Goal: Task Accomplishment & Management: Use online tool/utility

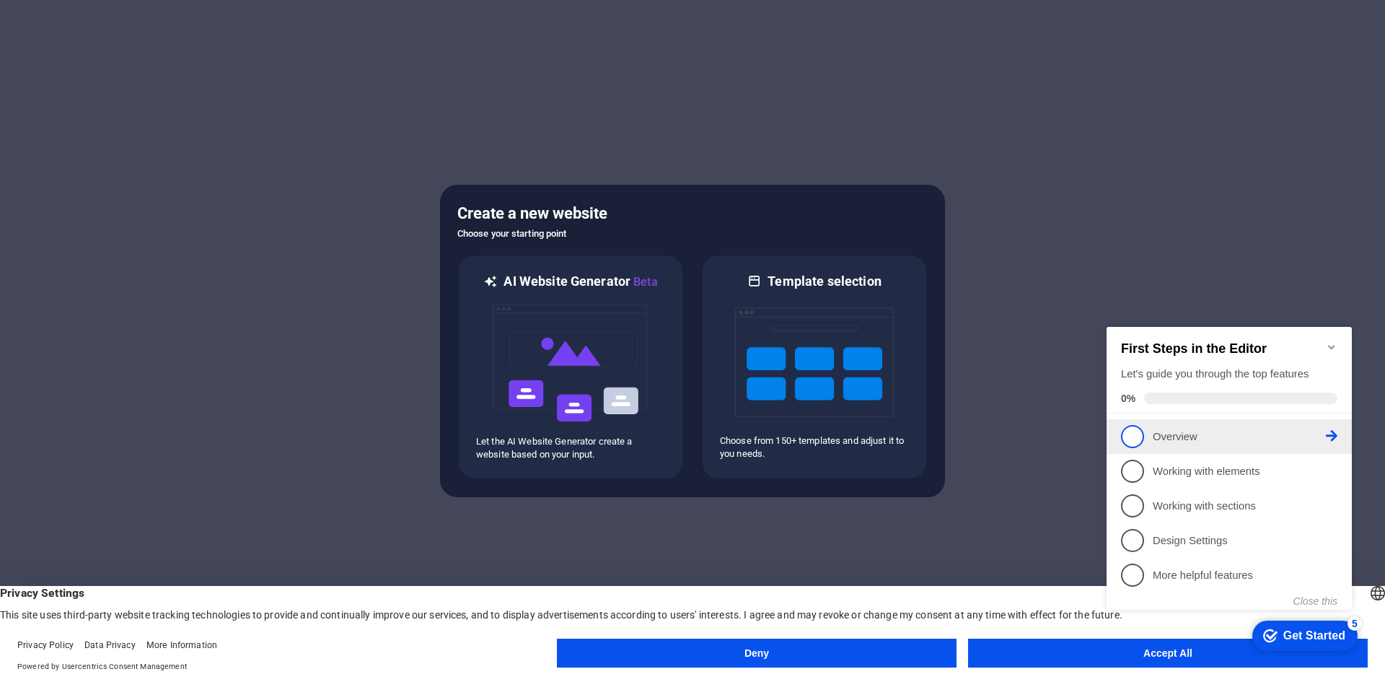
click at [1133, 430] on span "1" at bounding box center [1132, 436] width 23 height 23
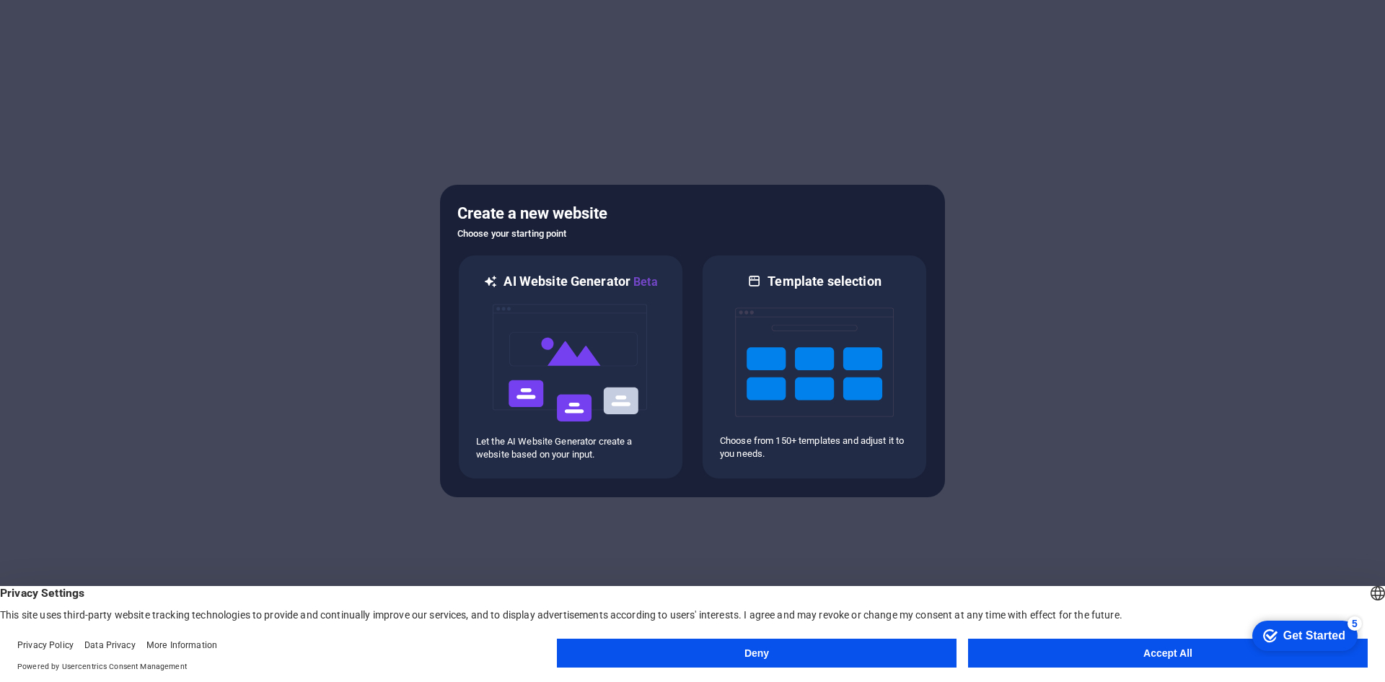
click at [1141, 645] on button "Accept All" at bounding box center [1168, 652] width 400 height 29
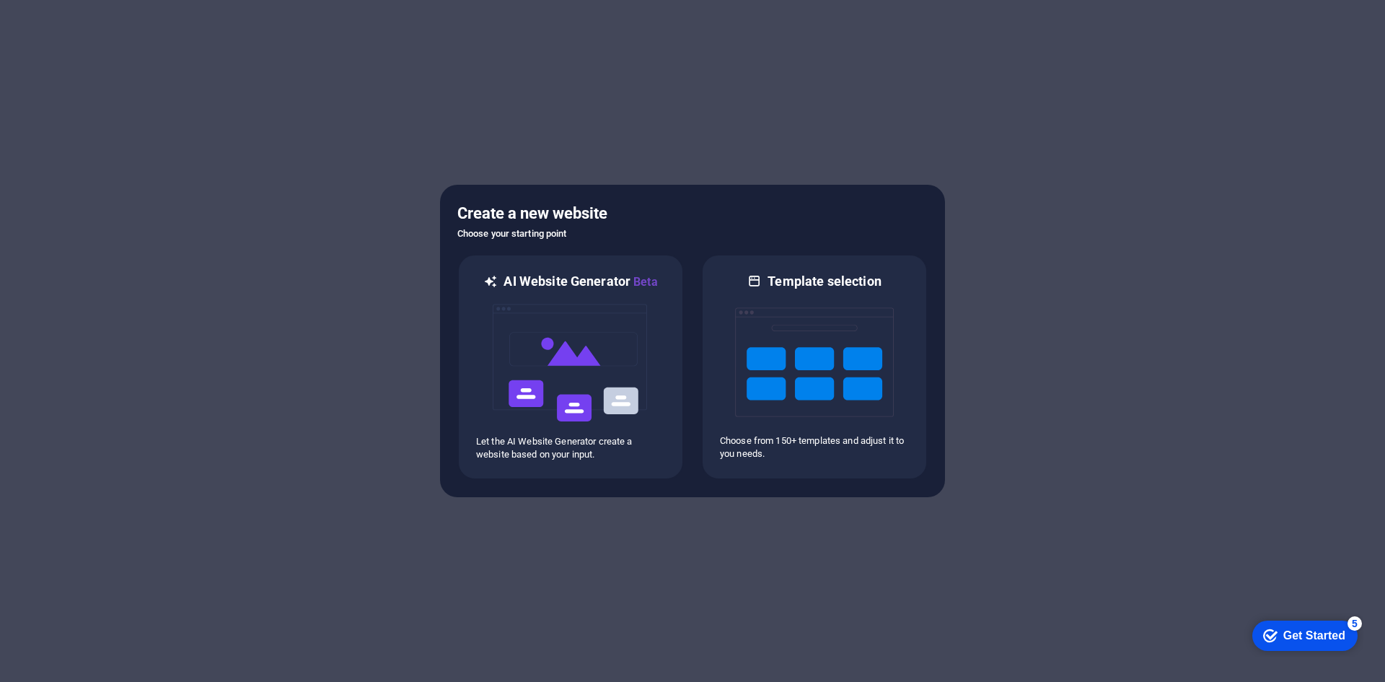
click at [1284, 634] on div "Get Started" at bounding box center [1314, 635] width 62 height 13
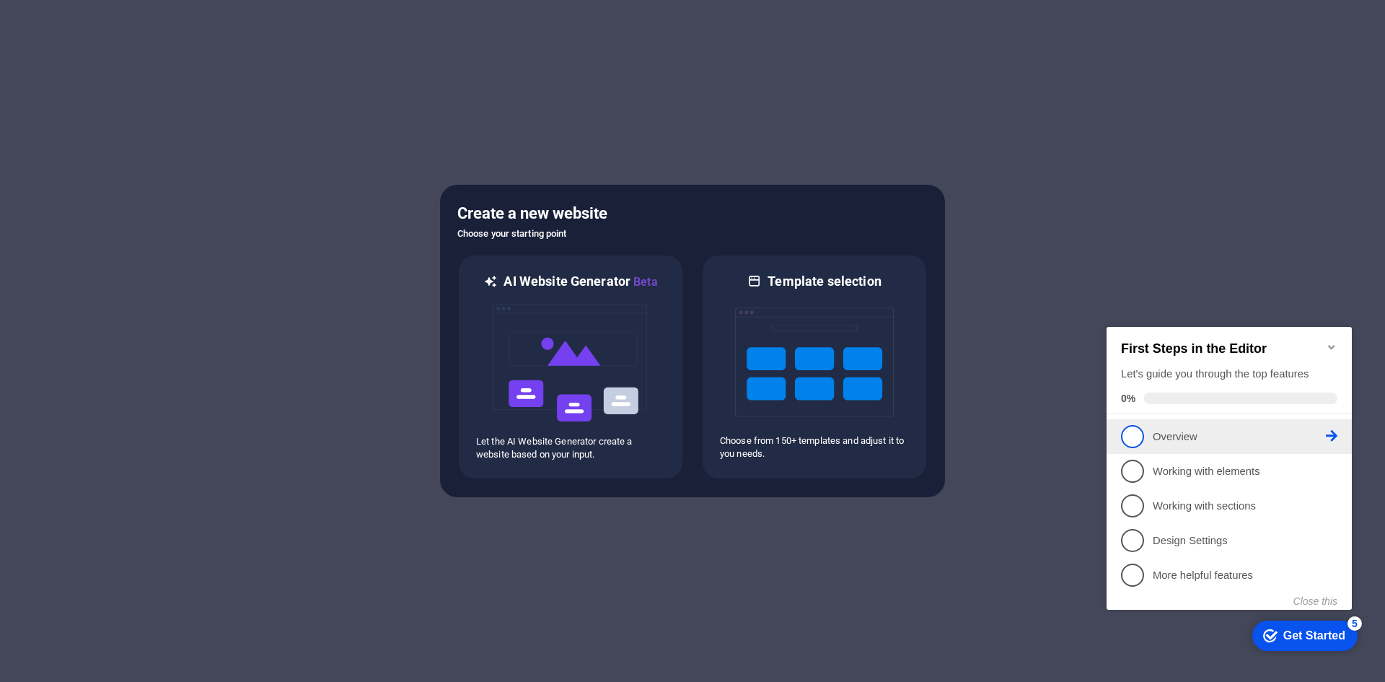
click at [1136, 440] on span "1" at bounding box center [1132, 436] width 23 height 23
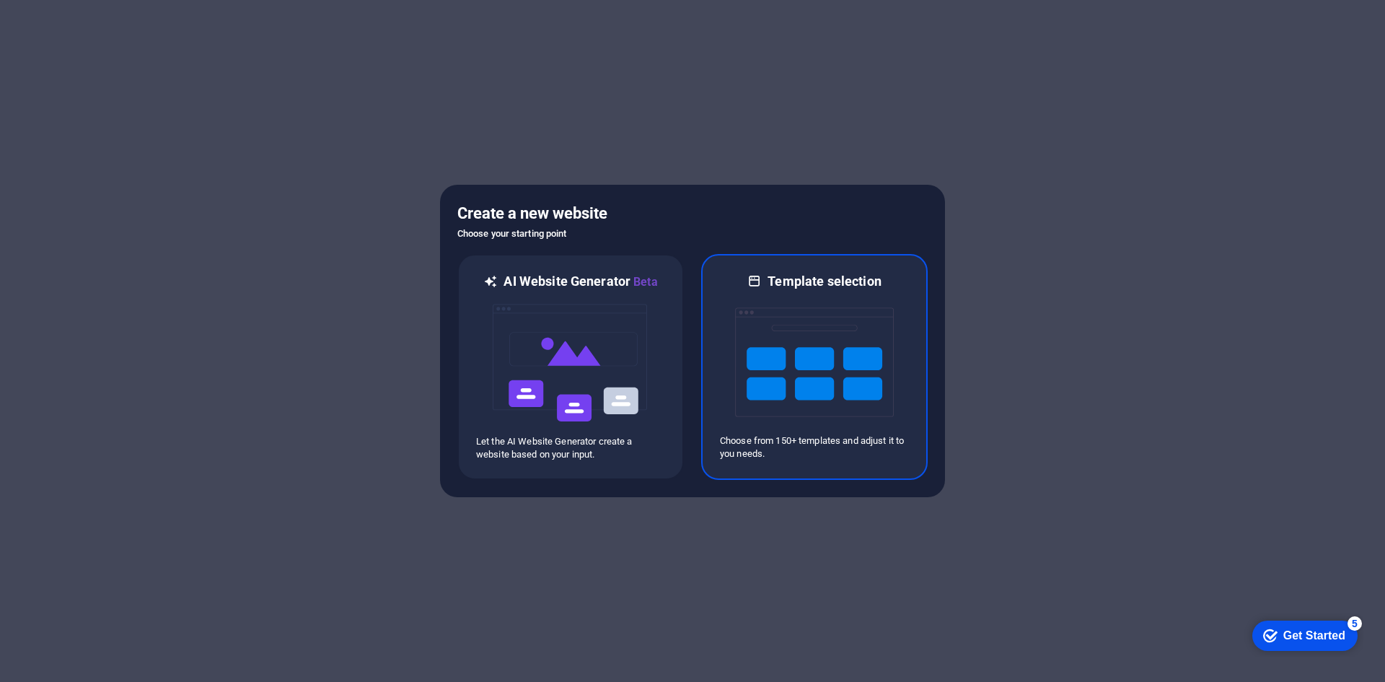
click at [791, 357] on img at bounding box center [814, 362] width 159 height 144
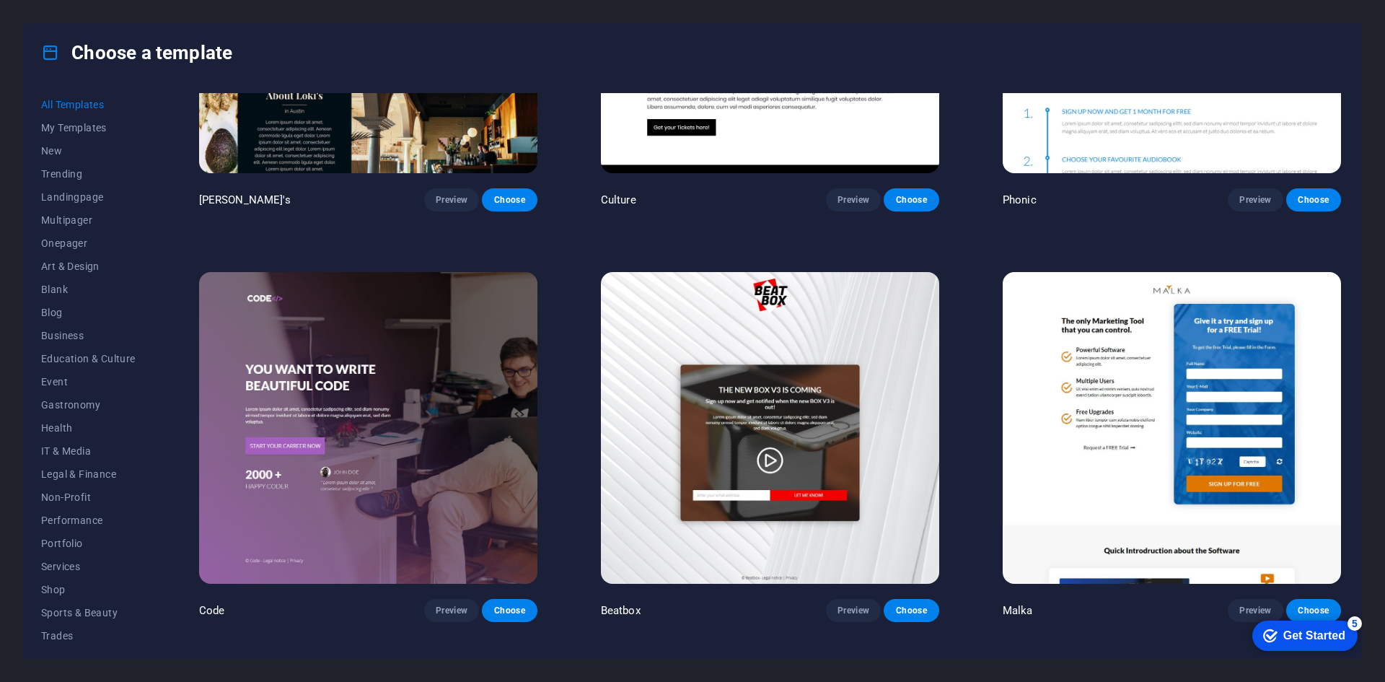
scroll to position [20389, 0]
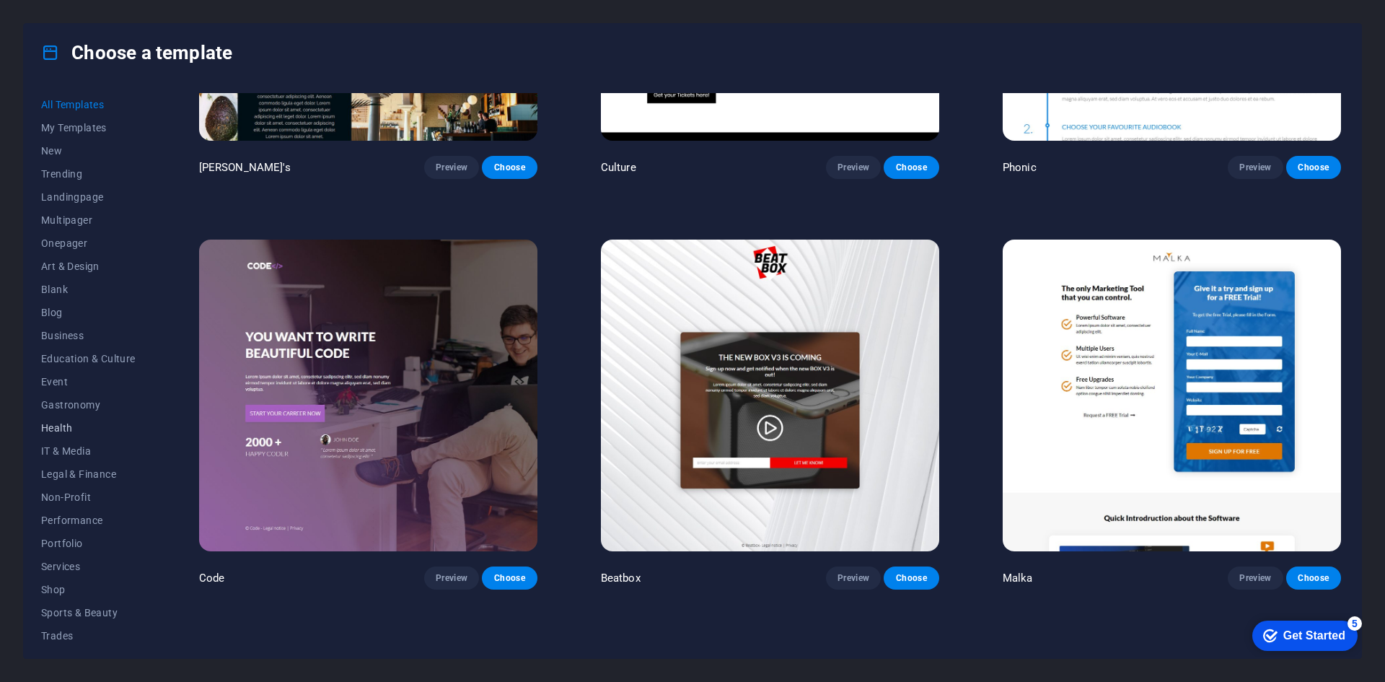
click at [57, 426] on span "Health" at bounding box center [88, 428] width 95 height 12
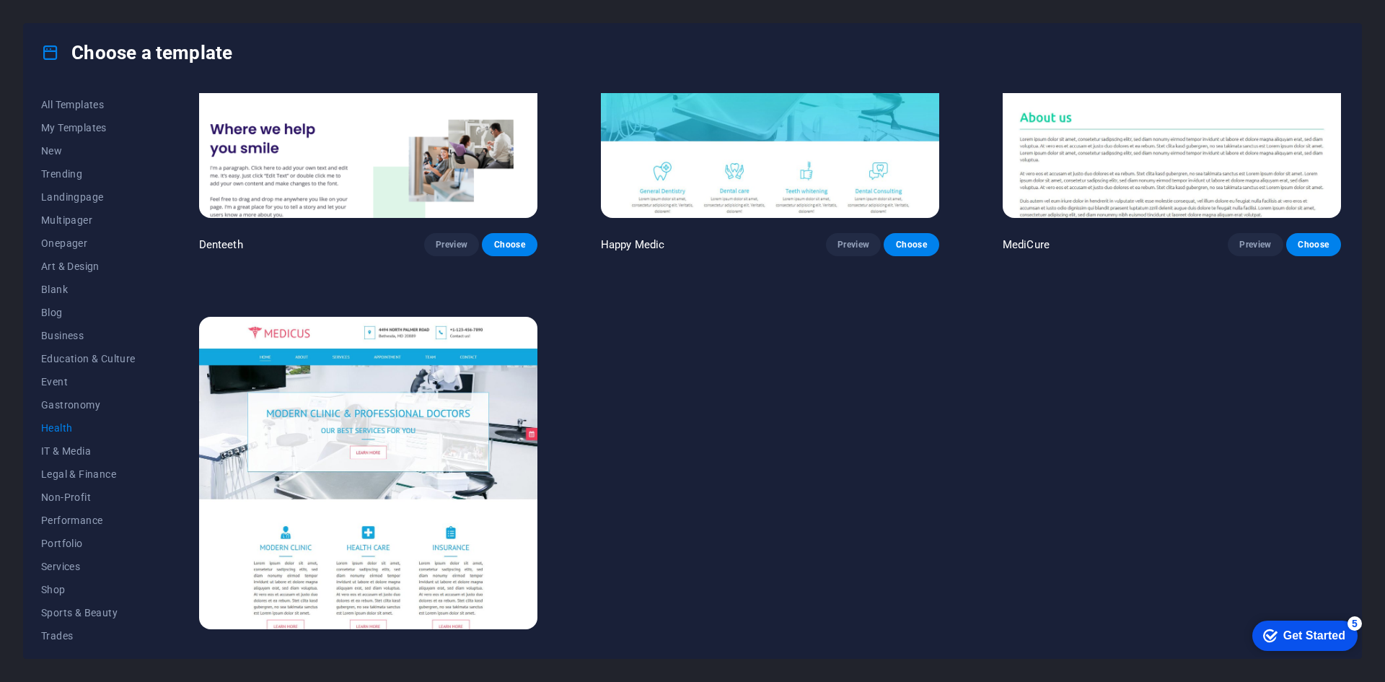
scroll to position [622, 0]
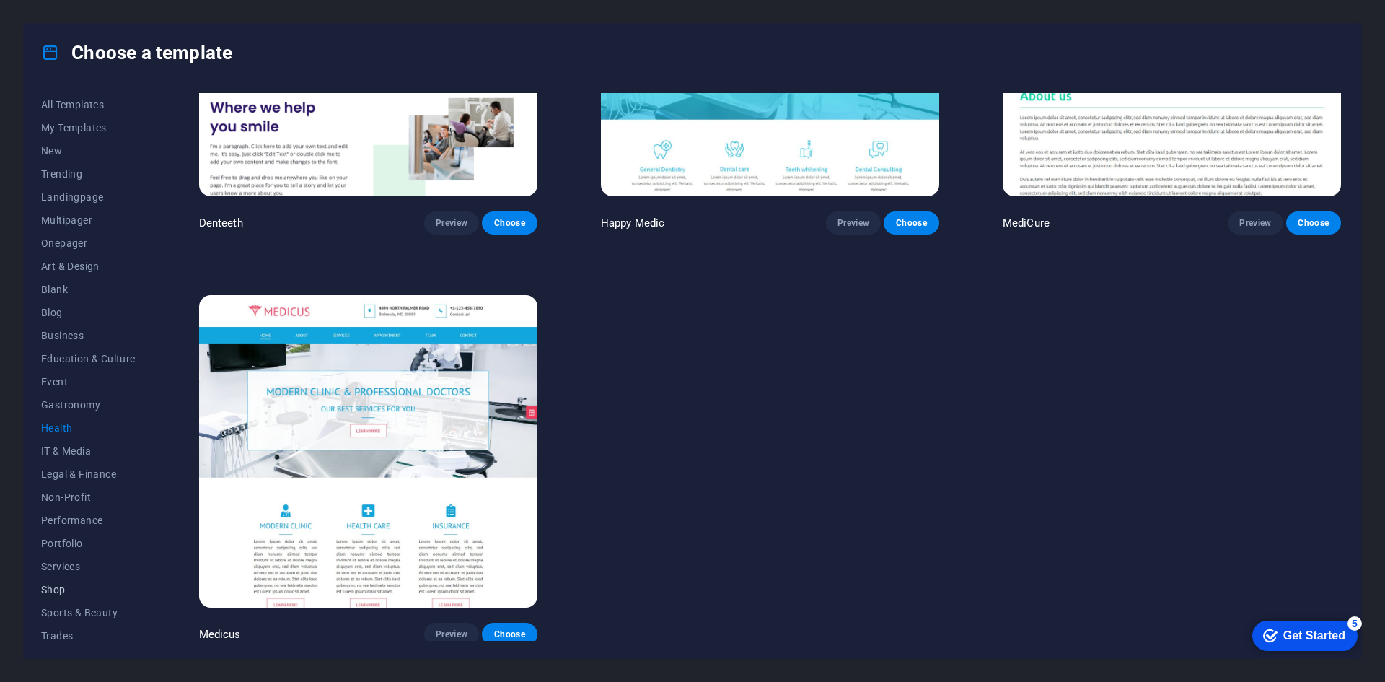
click at [71, 587] on span "Shop" at bounding box center [88, 590] width 95 height 12
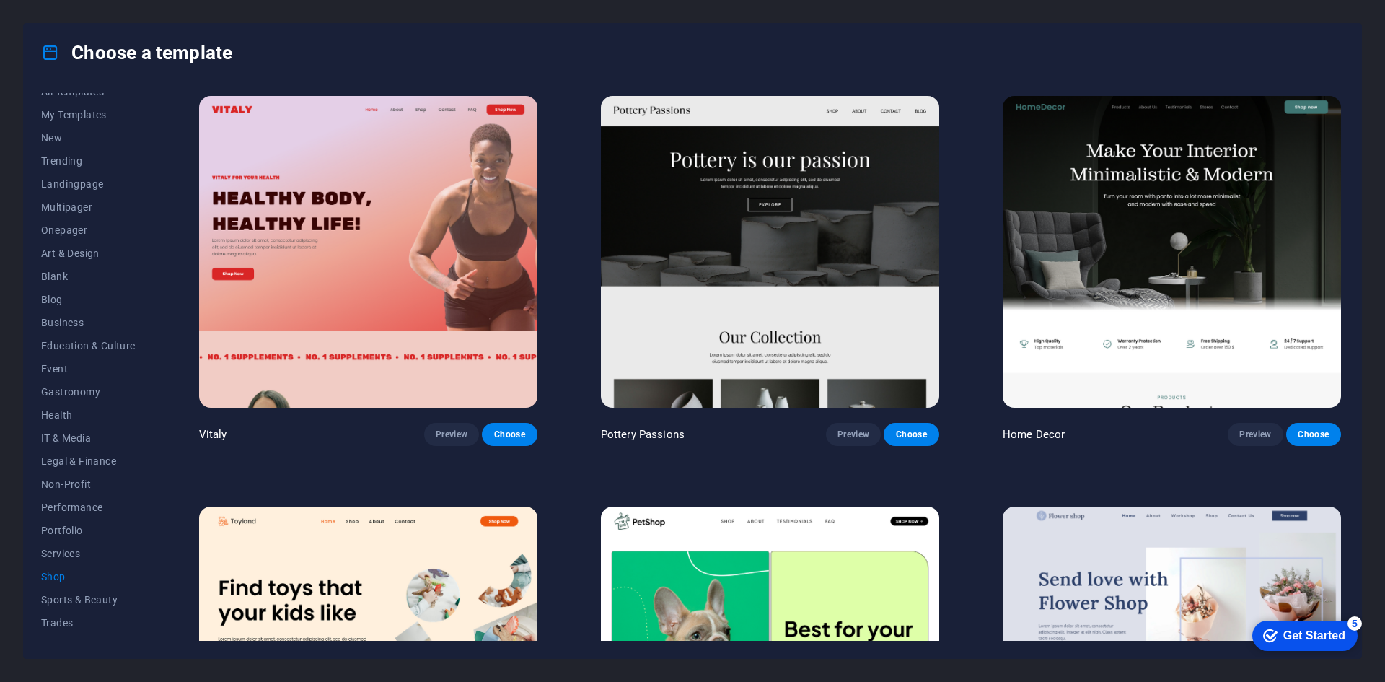
scroll to position [0, 0]
click at [442, 432] on span "Preview" at bounding box center [452, 435] width 32 height 12
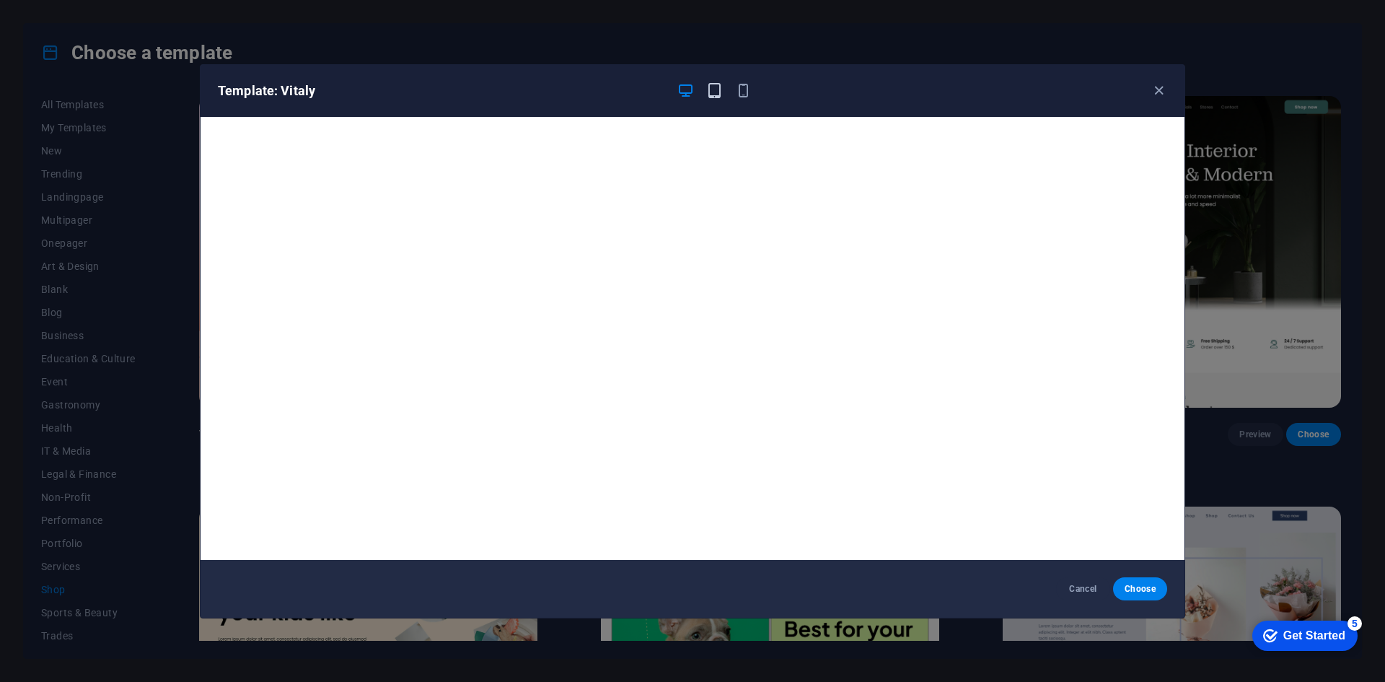
click at [714, 90] on icon "button" at bounding box center [714, 90] width 17 height 17
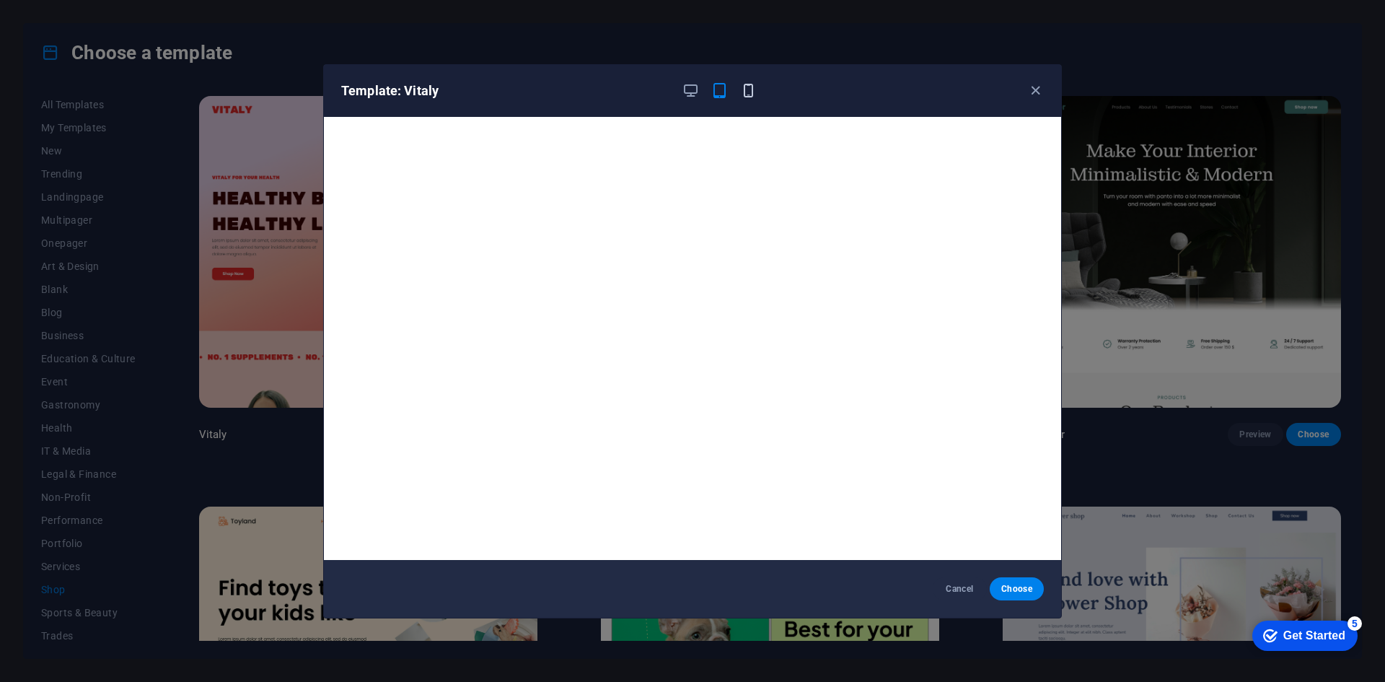
click at [745, 92] on icon "button" at bounding box center [748, 90] width 17 height 17
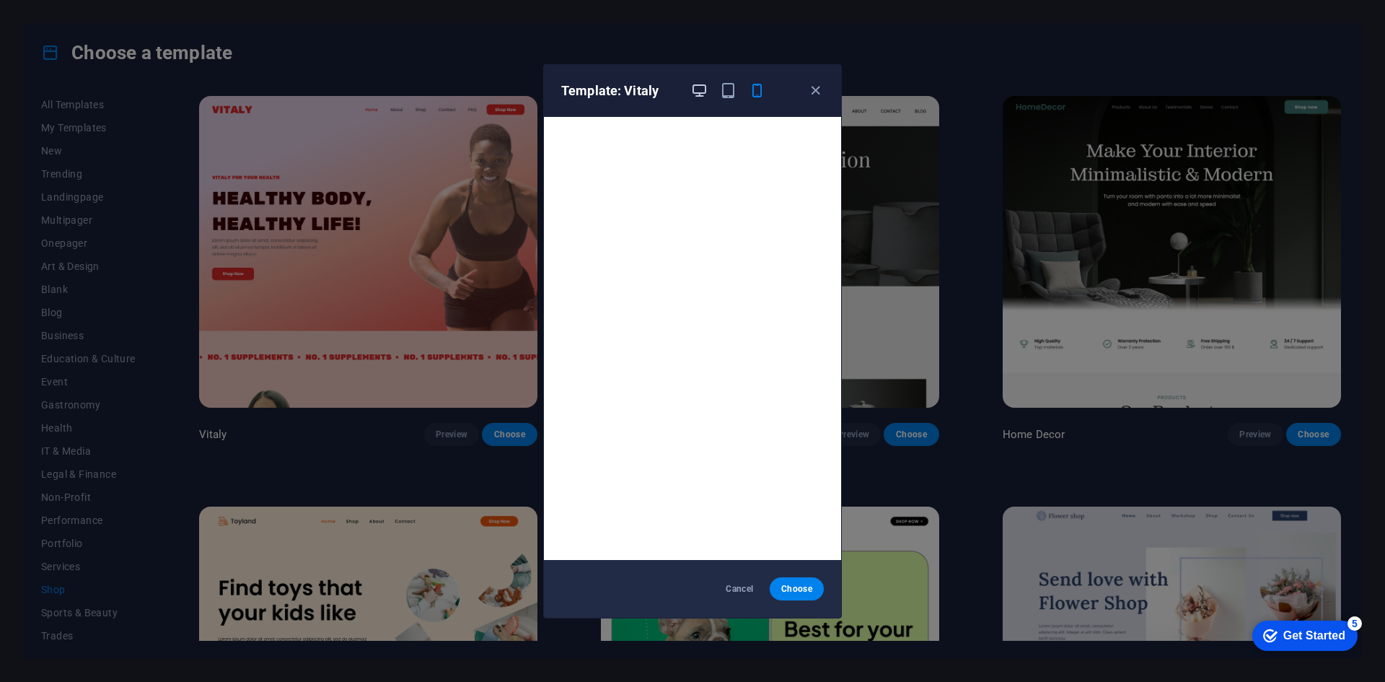
click at [695, 87] on icon "button" at bounding box center [699, 90] width 17 height 17
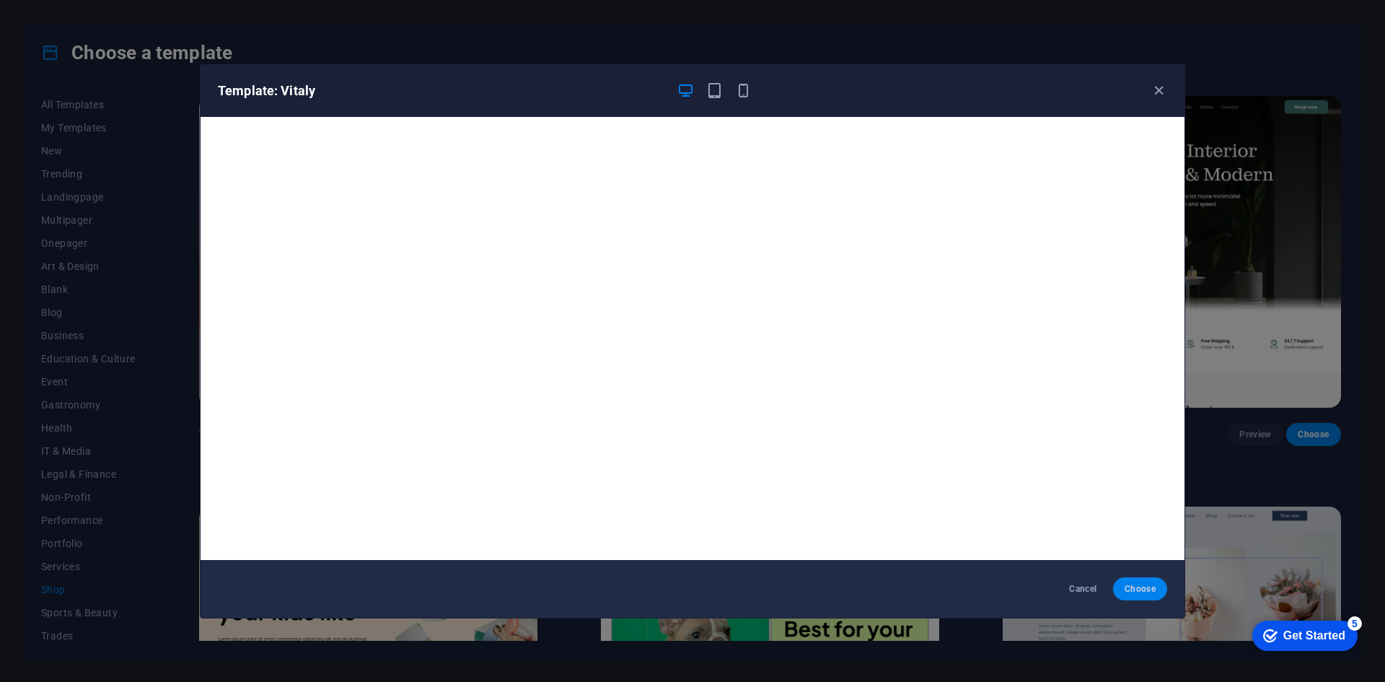
click at [1136, 592] on span "Choose" at bounding box center [1140, 589] width 31 height 12
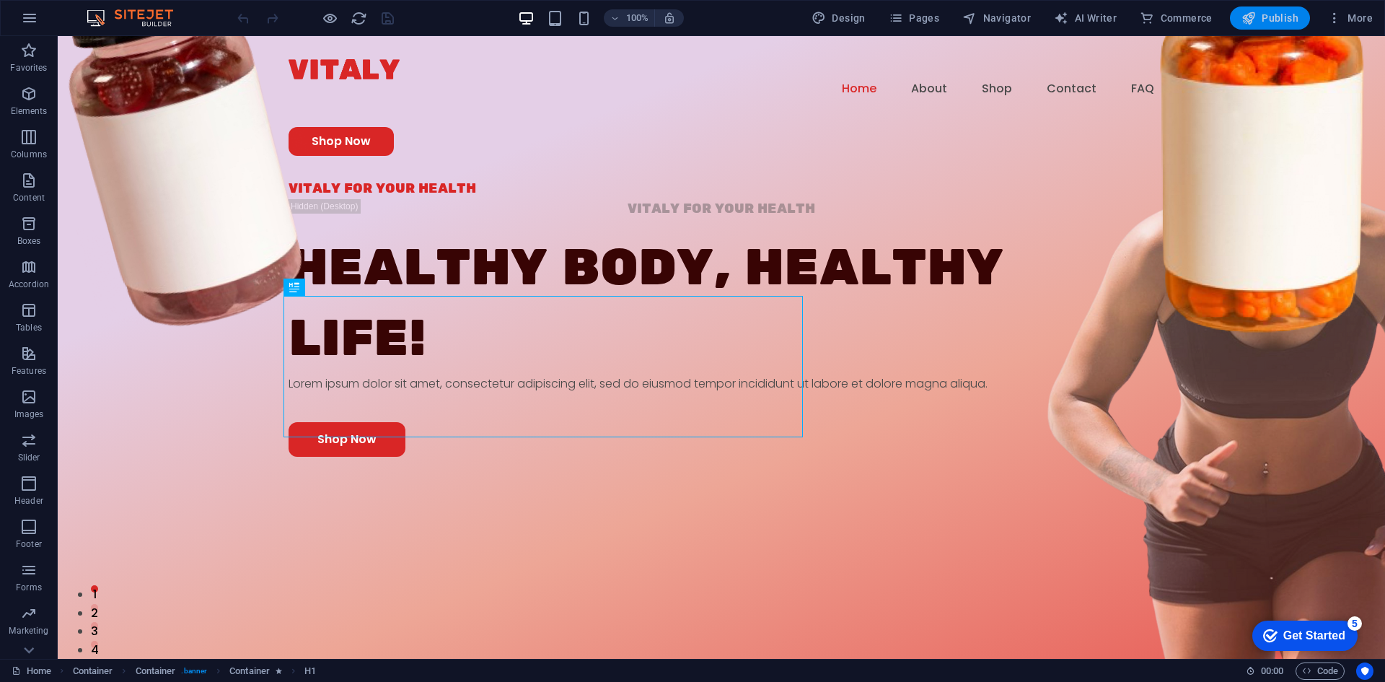
click at [1262, 17] on span "Publish" at bounding box center [1270, 18] width 57 height 14
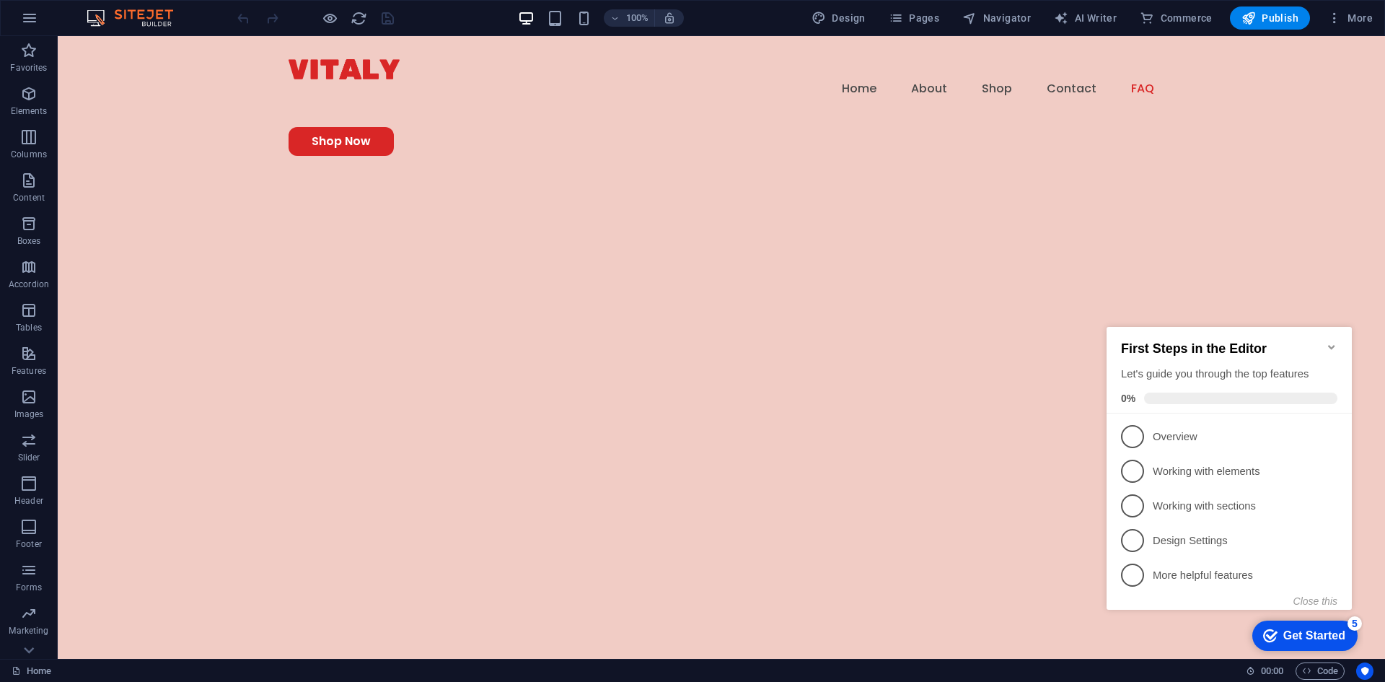
scroll to position [3837, 0]
